Goal: Information Seeking & Learning: Learn about a topic

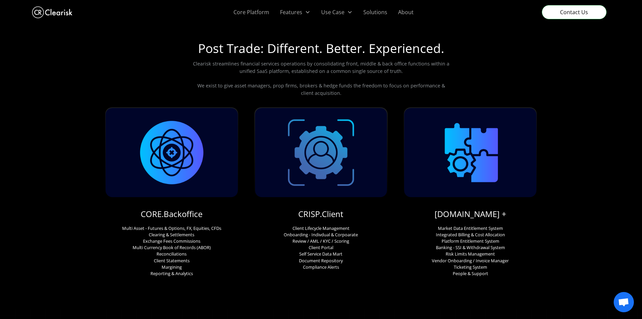
click at [57, 13] on img "home" at bounding box center [52, 12] width 40 height 15
drag, startPoint x: 297, startPoint y: 232, endPoint x: 325, endPoint y: 266, distance: 44.2
click at [325, 266] on p "Client Lifecycle Management Onboarding - Indivdual & Corpoarate Review / AML / …" at bounding box center [321, 247] width 74 height 45
